Goal: Task Accomplishment & Management: Use online tool/utility

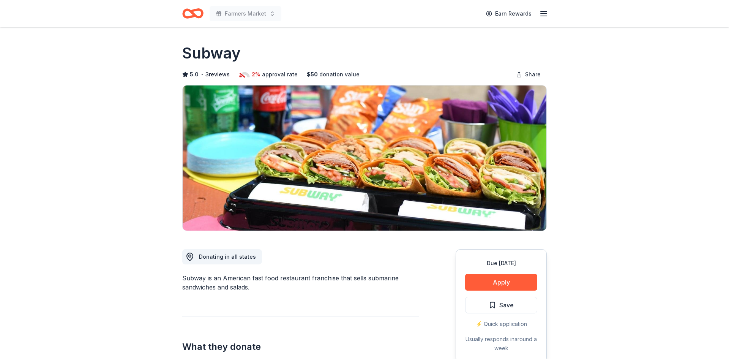
drag, startPoint x: 701, startPoint y: 9, endPoint x: 704, endPoint y: 13, distance: 5.5
click at [702, 9] on header "Farmers Market Earn Rewards" at bounding box center [364, 13] width 729 height 27
